Goal: Transaction & Acquisition: Purchase product/service

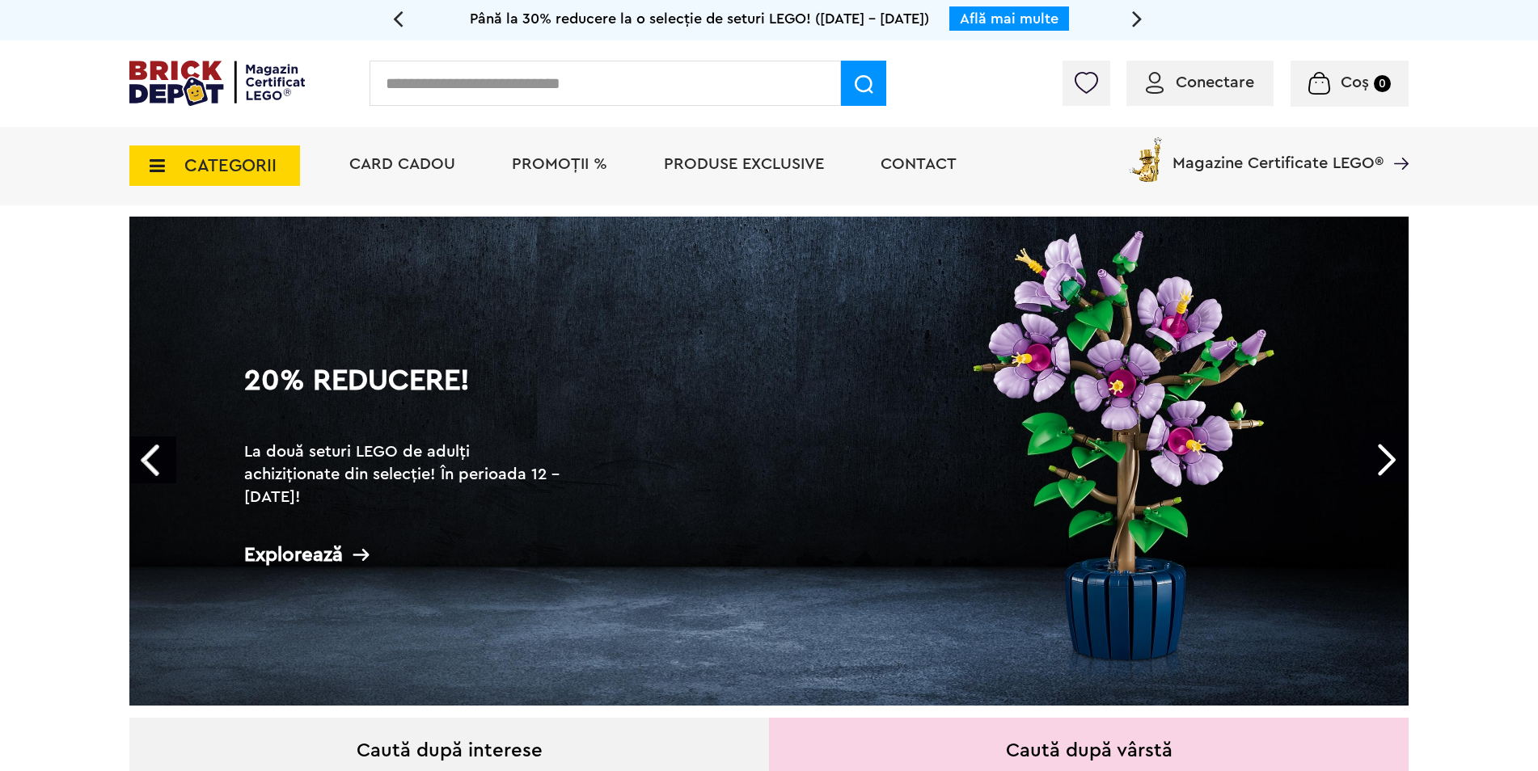
click at [218, 157] on span "CATEGORII" at bounding box center [230, 166] width 92 height 18
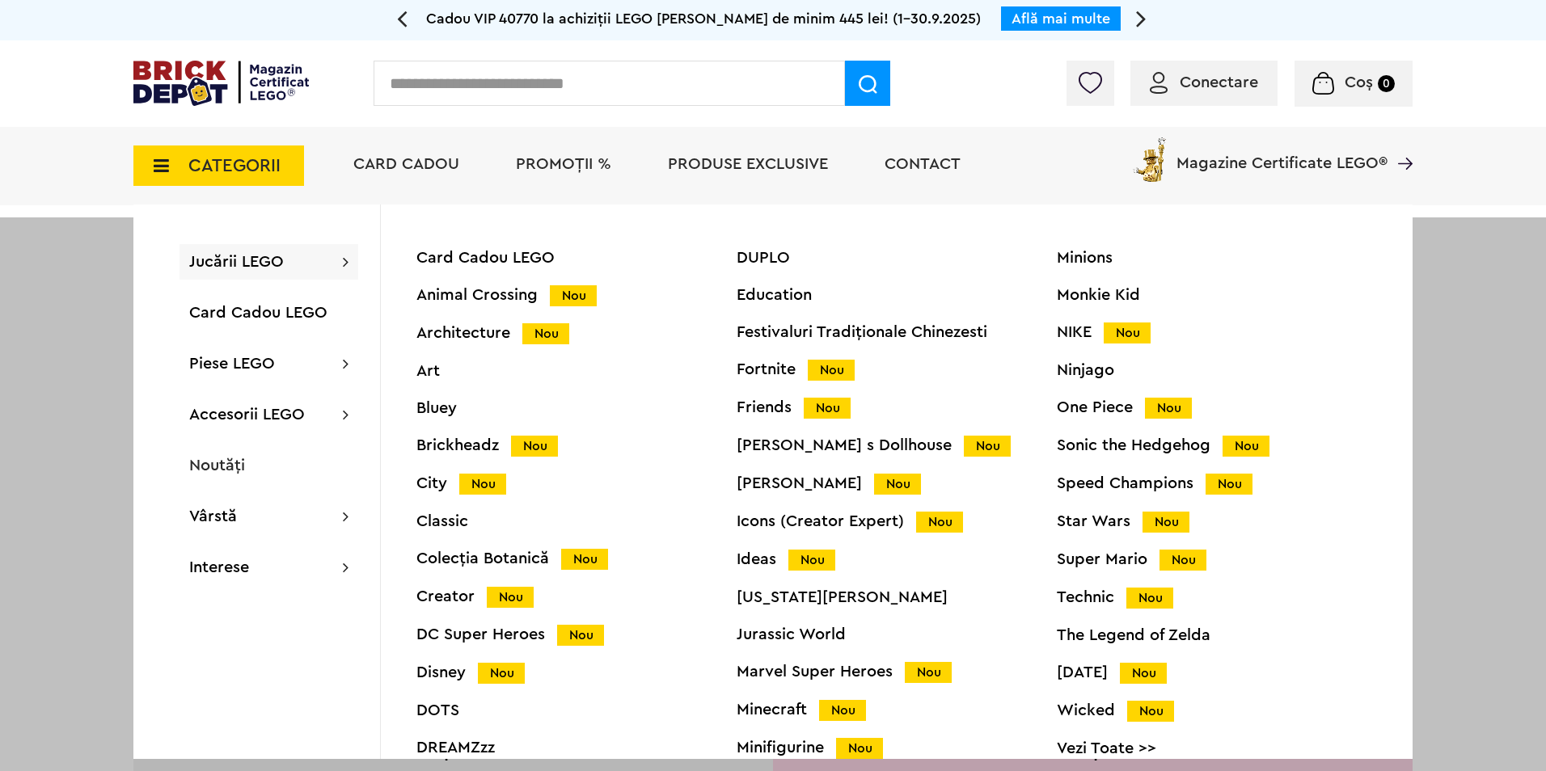
click at [776, 713] on div "Minecraft Nou" at bounding box center [897, 710] width 320 height 17
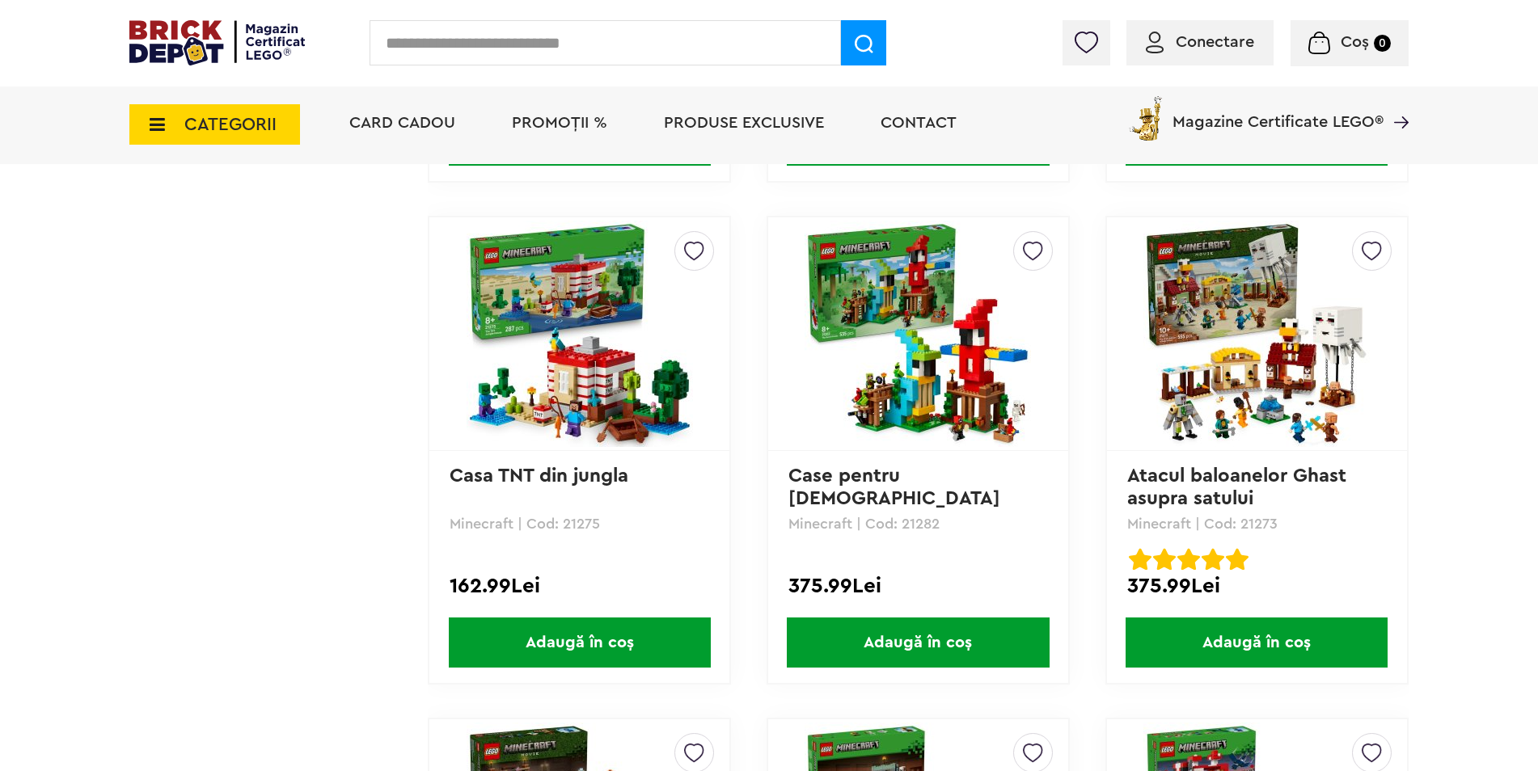
scroll to position [1375, 0]
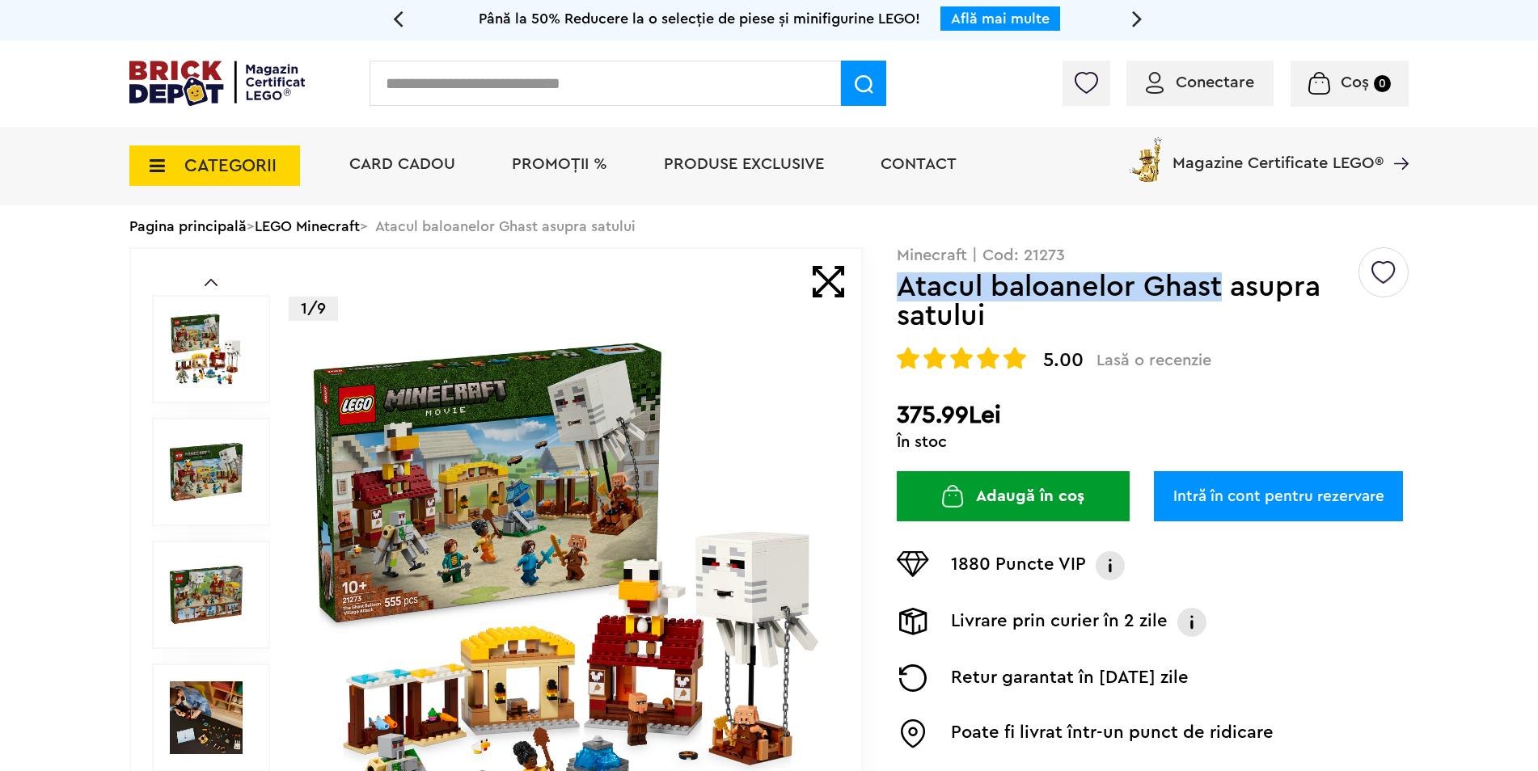
drag, startPoint x: 1191, startPoint y: 292, endPoint x: 902, endPoint y: 290, distance: 289.5
click at [902, 290] on h1 "Atacul baloanelor Ghast asupra satului" at bounding box center [1126, 302] width 459 height 58
